Goal: Task Accomplishment & Management: Manage account settings

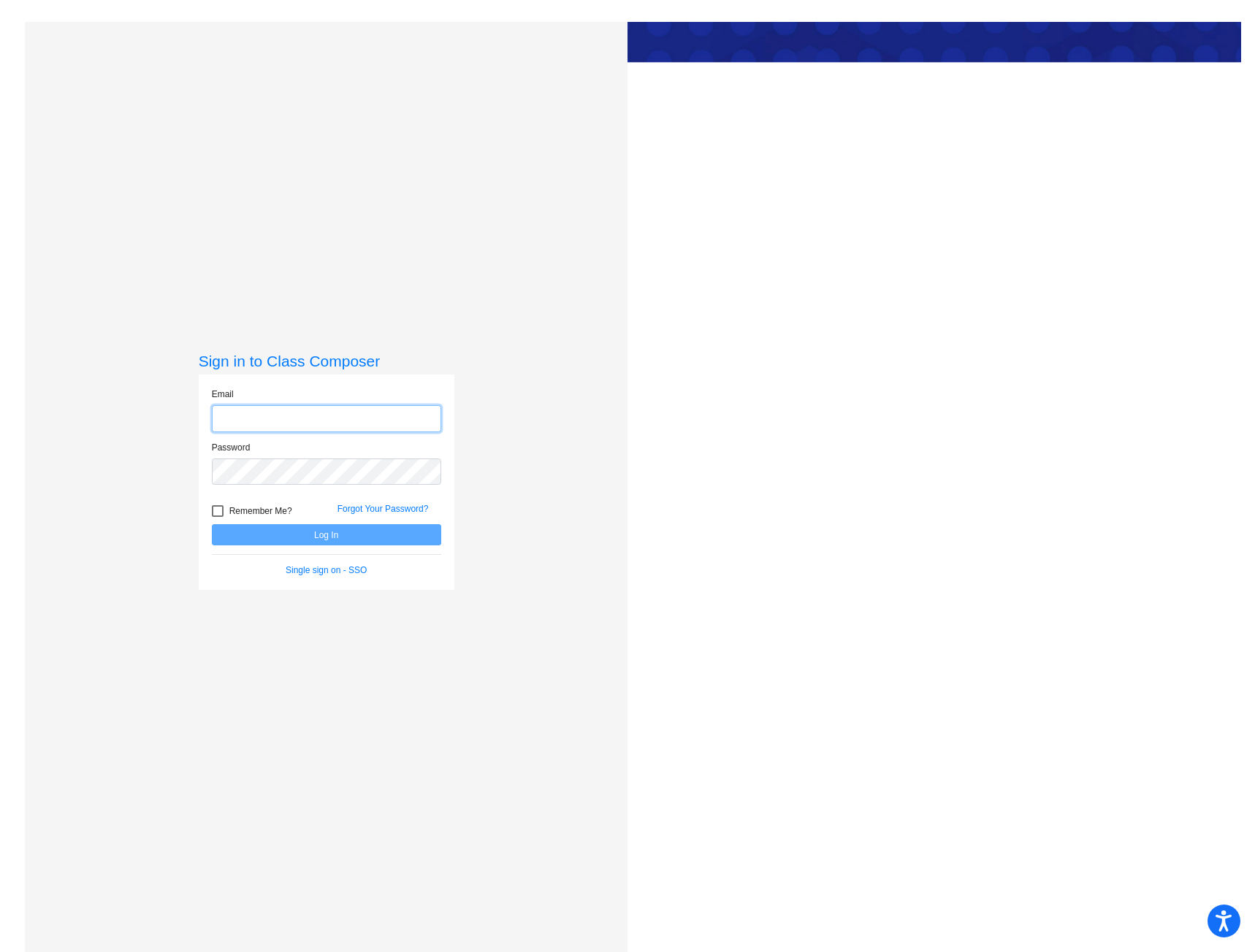
type input "[EMAIL_ADDRESS][PERSON_NAME][DOMAIN_NAME]"
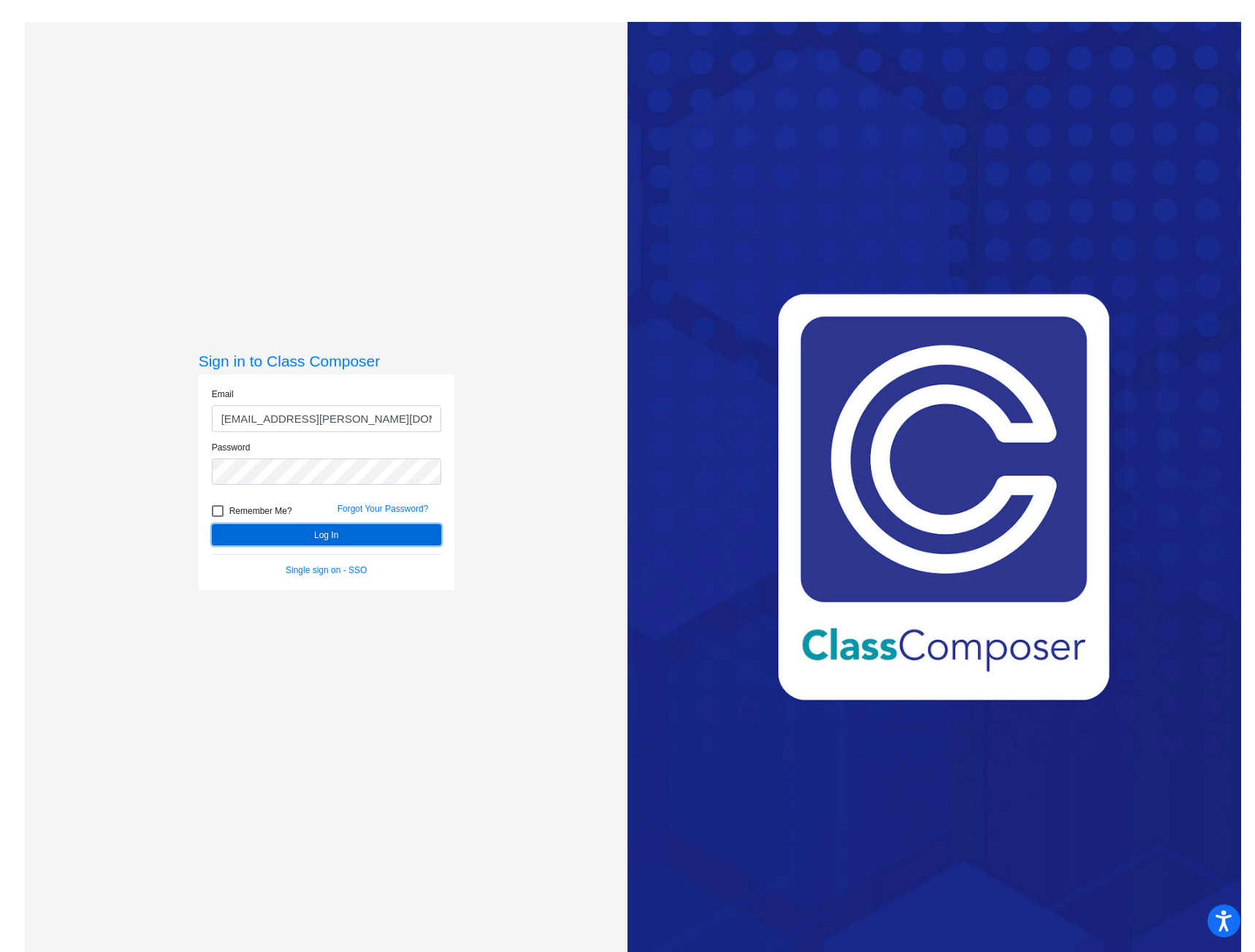
click at [394, 536] on button "Log In" at bounding box center [326, 534] width 229 height 21
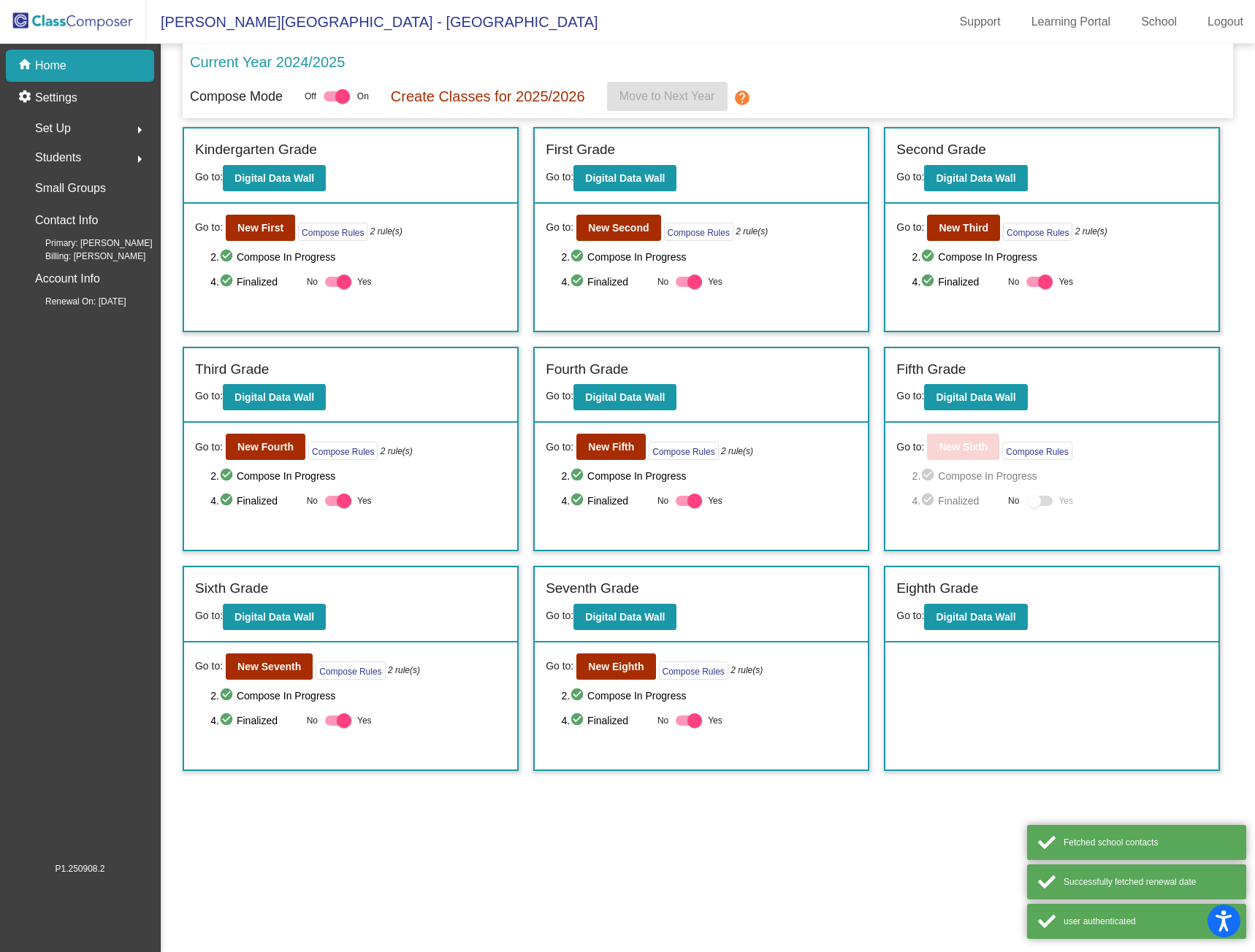
click at [65, 123] on span "Set Up" at bounding box center [52, 129] width 36 height 21
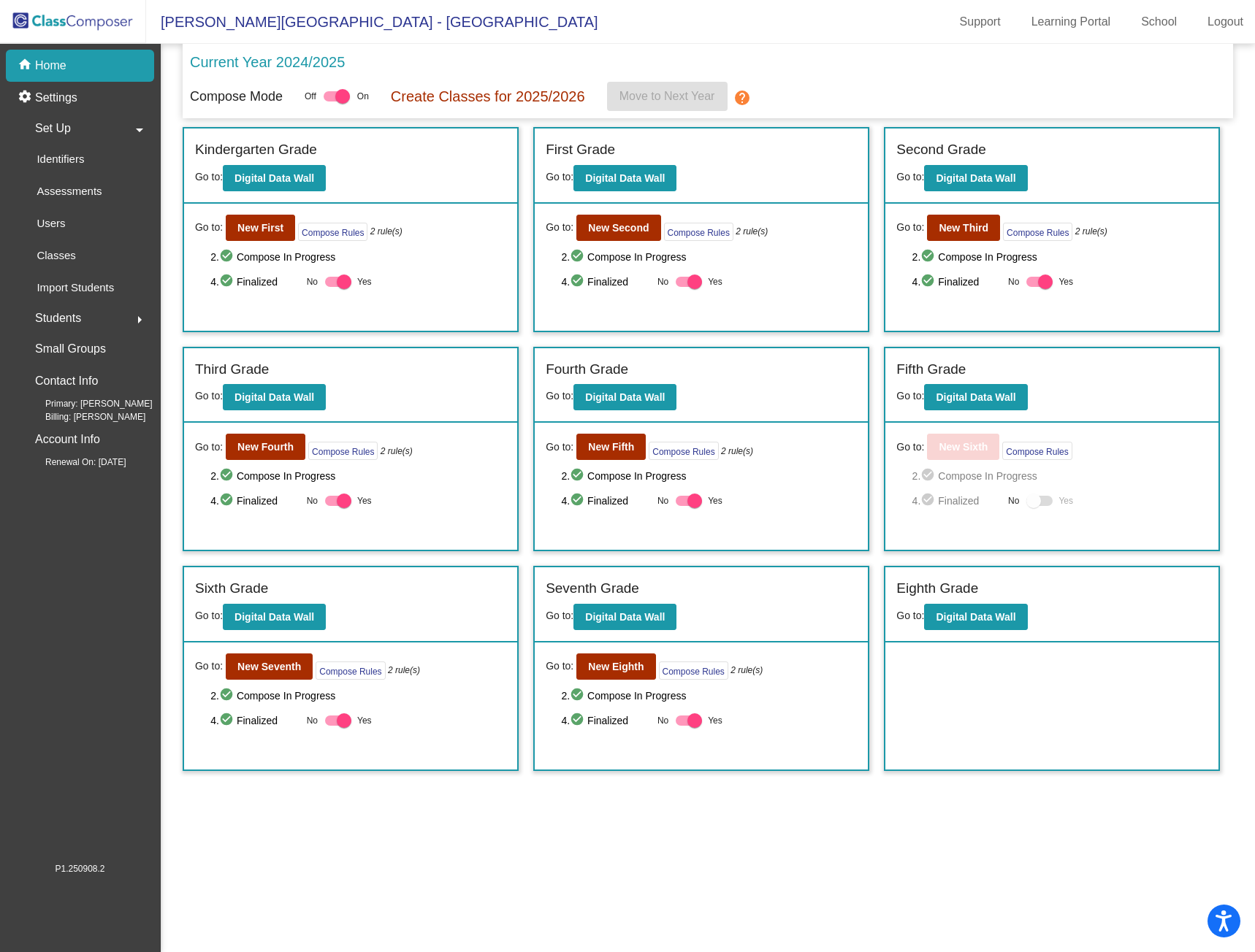
click at [60, 229] on p "Users" at bounding box center [50, 223] width 29 height 18
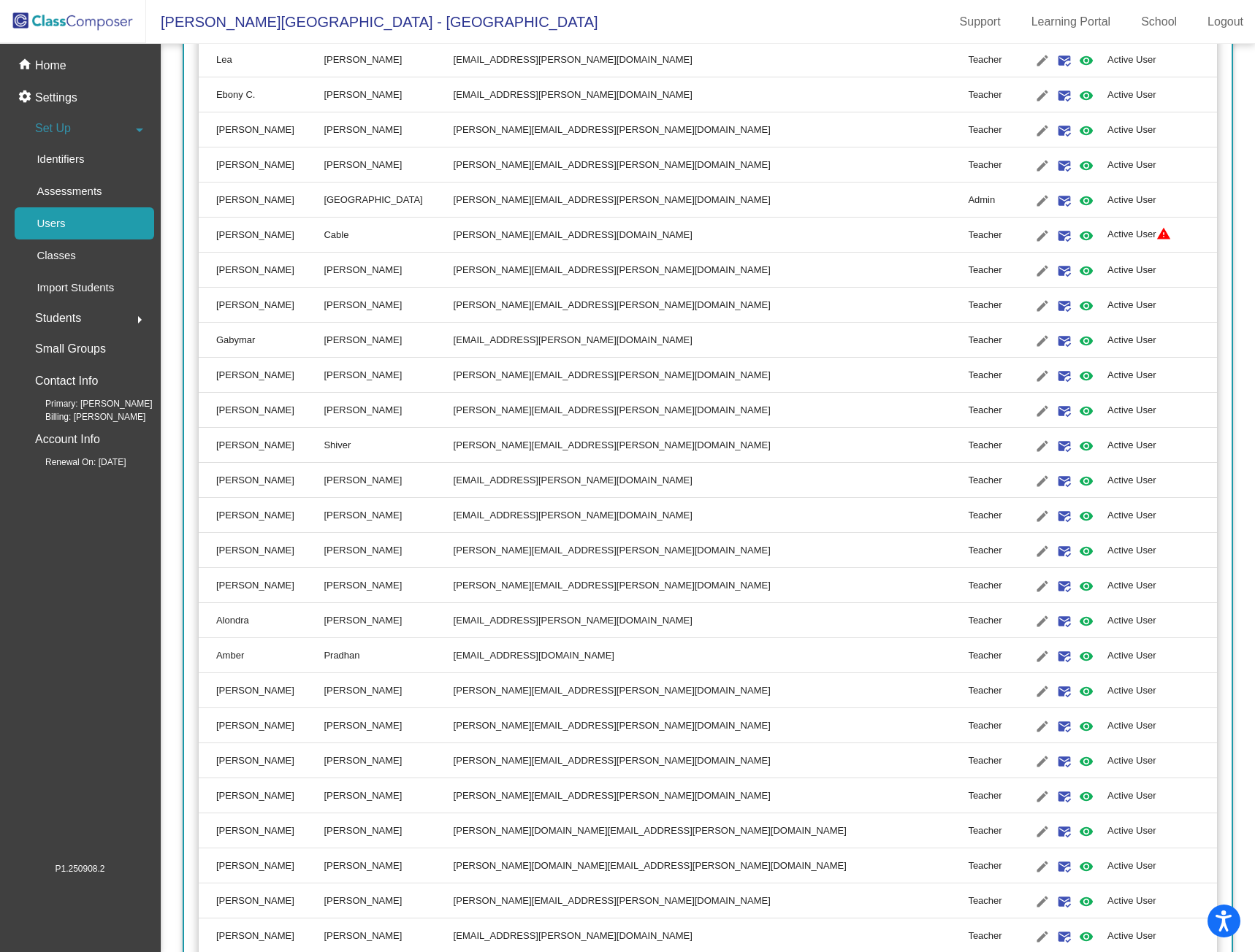
scroll to position [1395, 0]
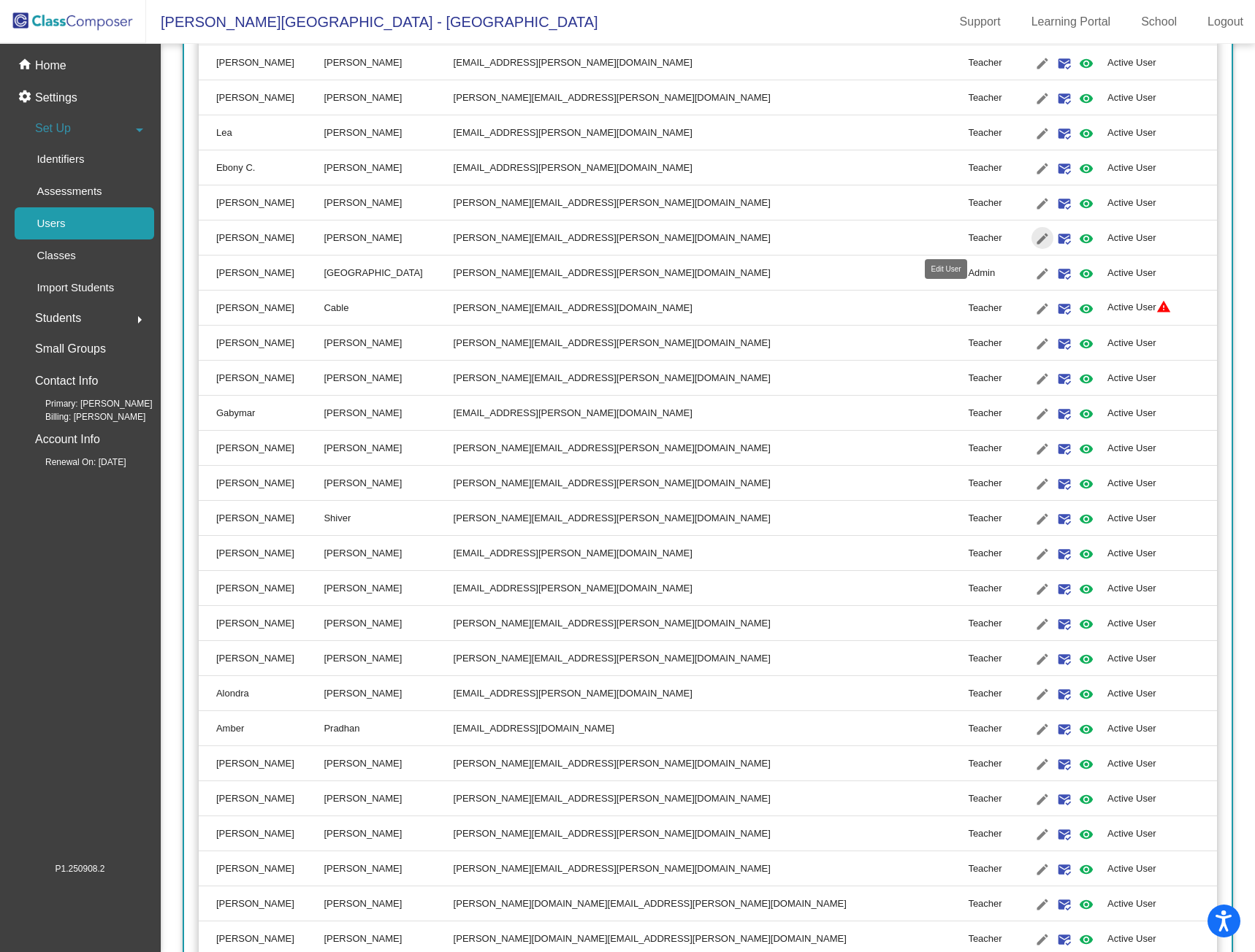
click at [1033, 238] on mat-icon "edit" at bounding box center [1042, 239] width 18 height 18
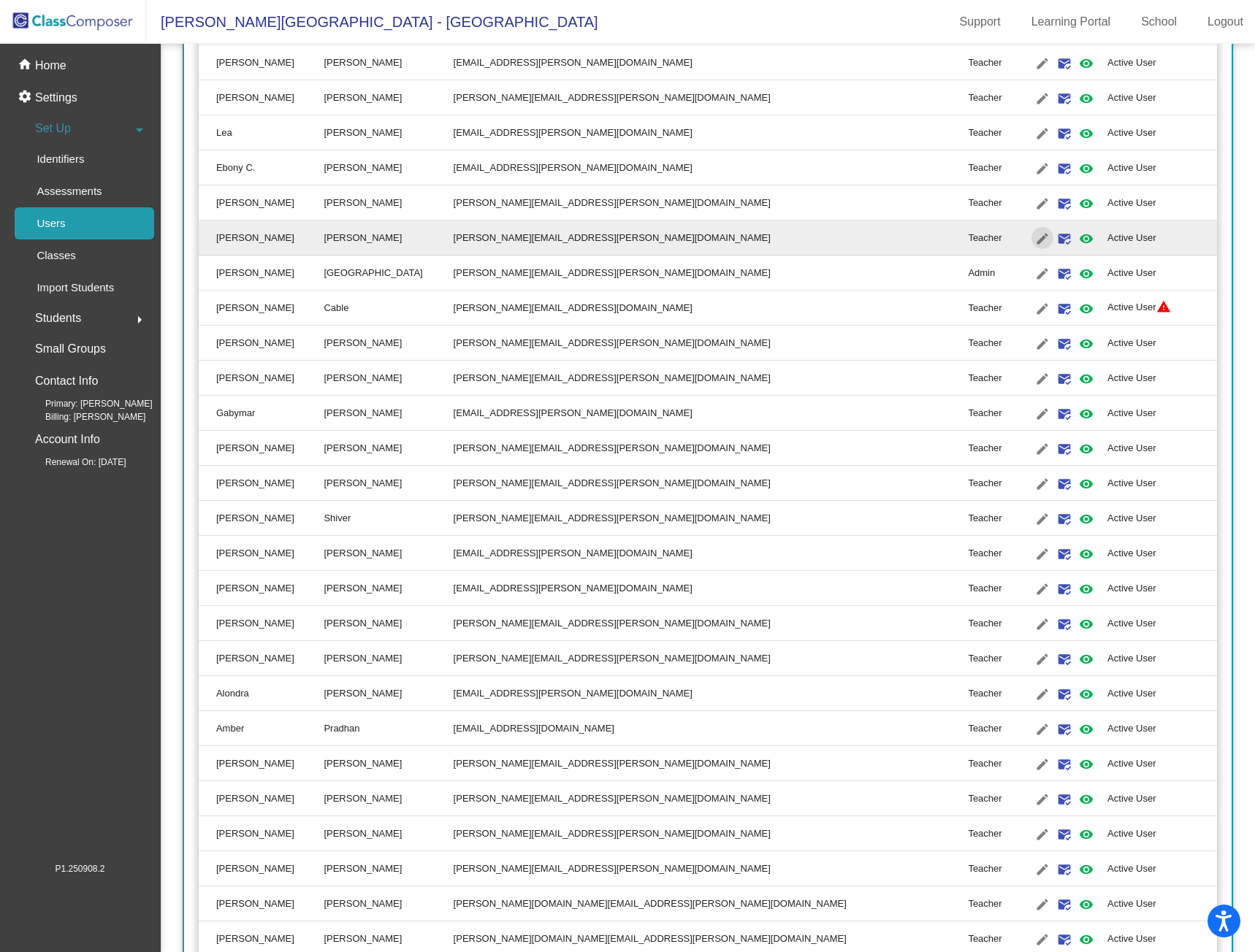
type input "[PERSON_NAME]"
type input "[PERSON_NAME][EMAIL_ADDRESS][PERSON_NAME][DOMAIN_NAME]"
radio input "true"
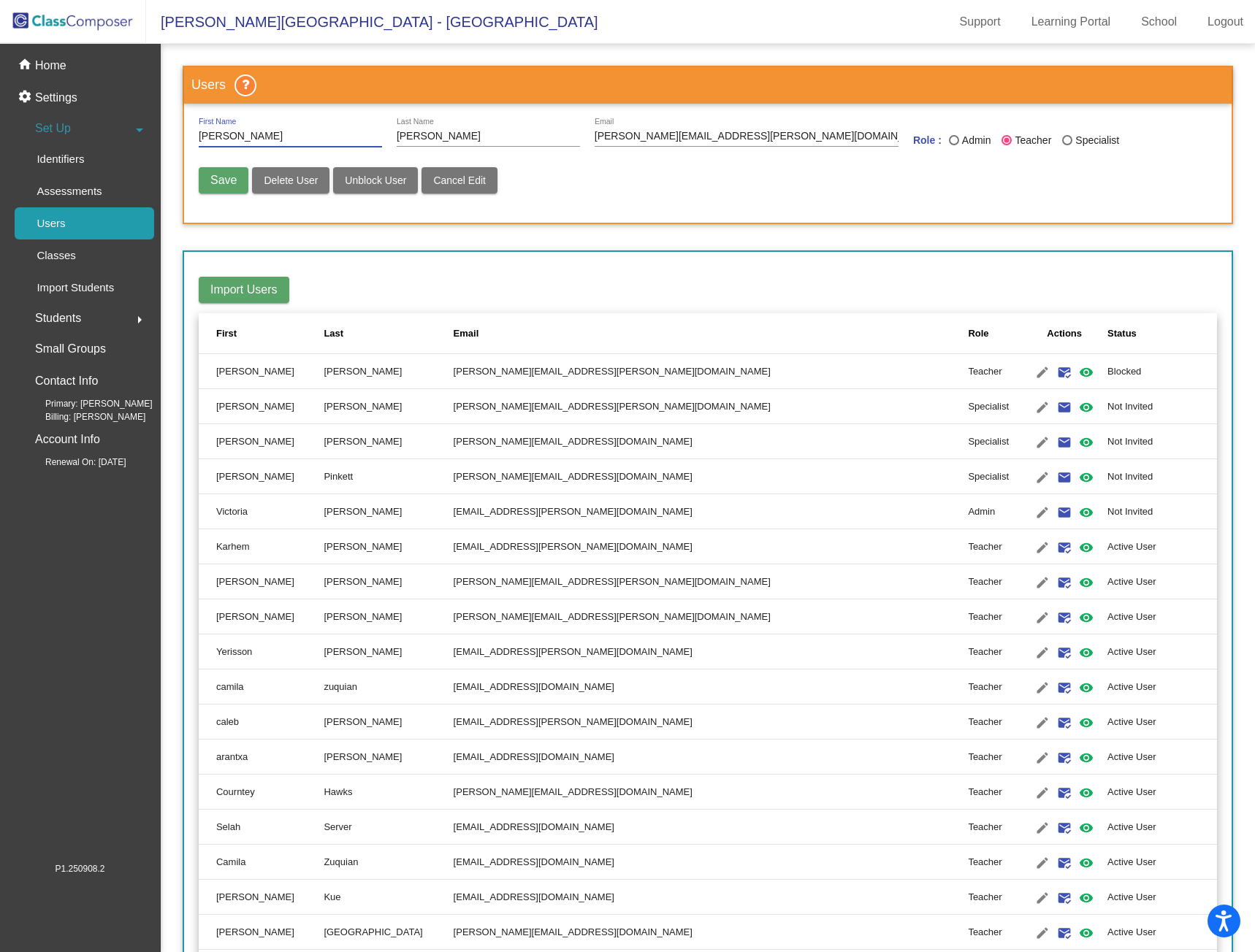
click at [950, 140] on div "Last Name" at bounding box center [953, 140] width 10 height 10
click at [953, 145] on input "Admin" at bounding box center [953, 145] width 1 height 1
radio input "true"
click at [241, 174] on button "Save" at bounding box center [224, 180] width 49 height 27
radio input "false"
